Goal: Task Accomplishment & Management: Use online tool/utility

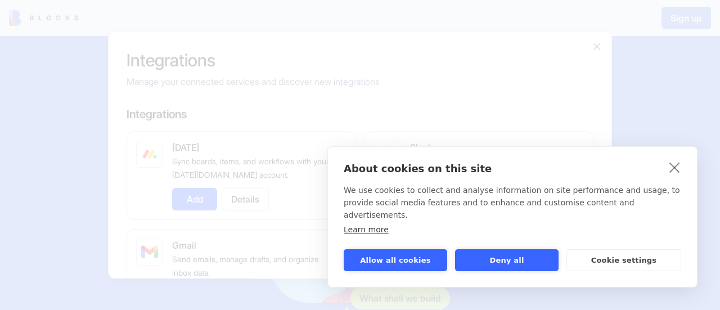
scroll to position [174, 0]
click at [676, 181] on div at bounding box center [360, 155] width 720 height 310
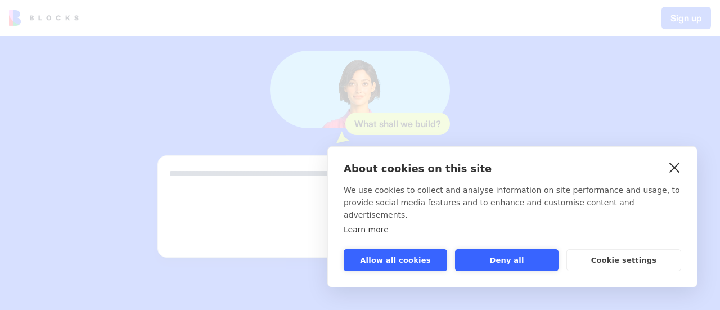
scroll to position [0, 0]
click at [679, 176] on link "close" at bounding box center [674, 167] width 17 height 18
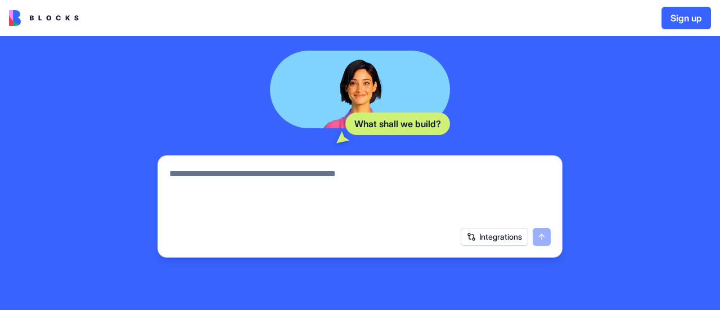
click at [506, 242] on button "Integrations" at bounding box center [495, 237] width 68 height 18
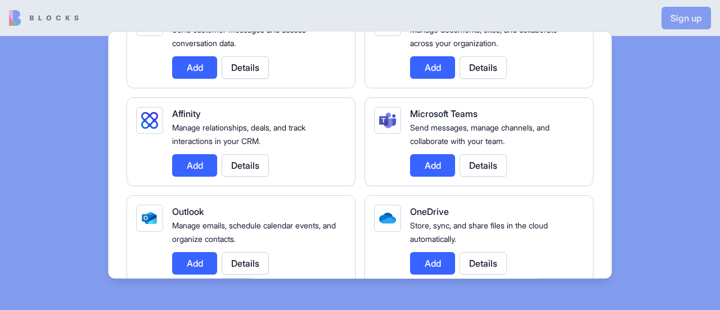
scroll to position [1069, 0]
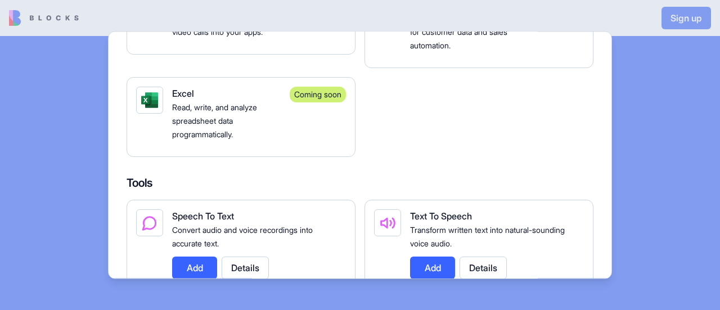
click at [316, 91] on div "Coming soon" at bounding box center [318, 94] width 56 height 16
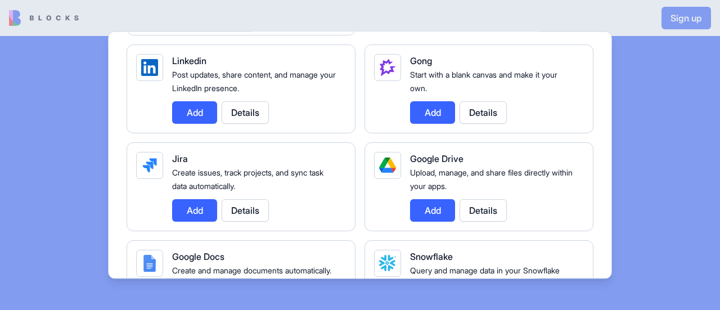
scroll to position [675, 0]
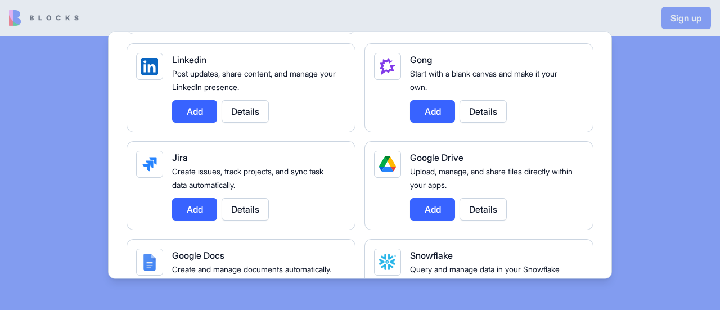
click at [432, 205] on button "Add" at bounding box center [432, 208] width 45 height 23
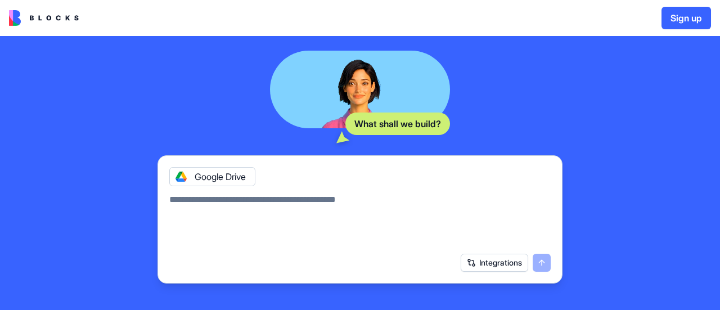
click at [205, 203] on textarea at bounding box center [359, 220] width 381 height 54
click at [178, 177] on icon at bounding box center [181, 176] width 9 height 9
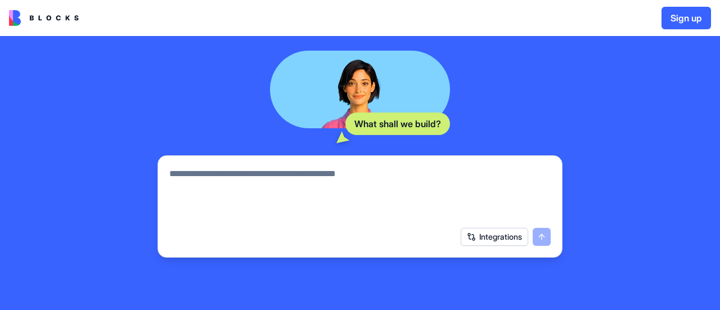
click at [287, 179] on textarea at bounding box center [359, 194] width 381 height 54
click at [501, 235] on button "Integrations" at bounding box center [495, 237] width 68 height 18
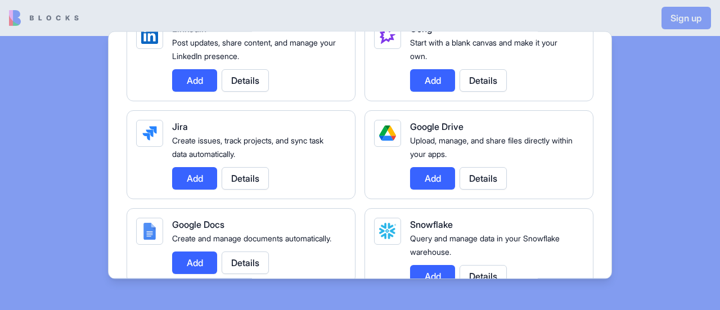
scroll to position [731, 0]
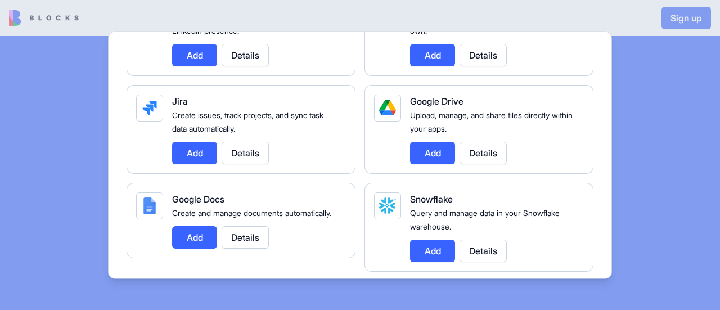
drag, startPoint x: 423, startPoint y: 155, endPoint x: 474, endPoint y: 155, distance: 51.2
click at [474, 155] on div "Add Details" at bounding box center [492, 152] width 165 height 23
click at [475, 155] on button "Details" at bounding box center [483, 152] width 47 height 23
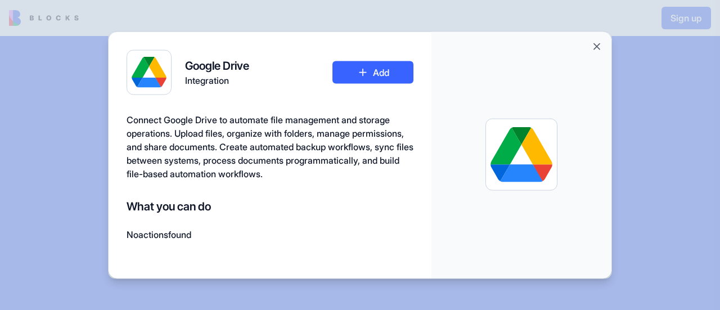
click at [371, 79] on button "Add" at bounding box center [373, 72] width 81 height 23
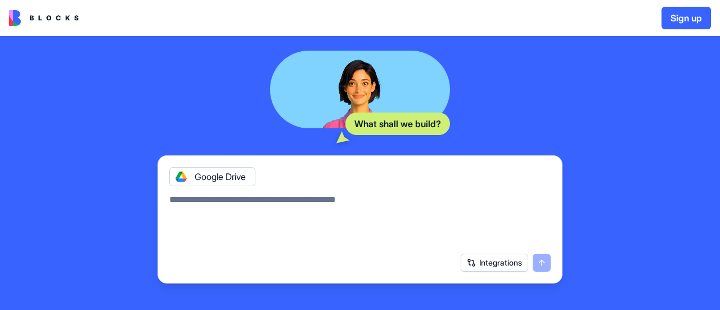
click at [267, 183] on div "Google Drive" at bounding box center [360, 173] width 395 height 26
click at [263, 204] on textarea at bounding box center [359, 220] width 381 height 54
click at [303, 219] on textarea at bounding box center [359, 220] width 381 height 54
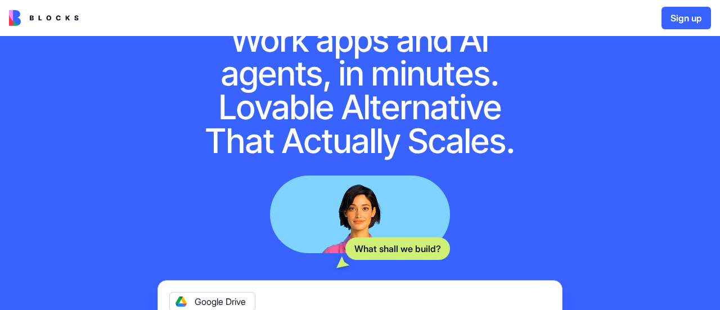
scroll to position [0, 0]
